Goal: Contribute content: Contribute content

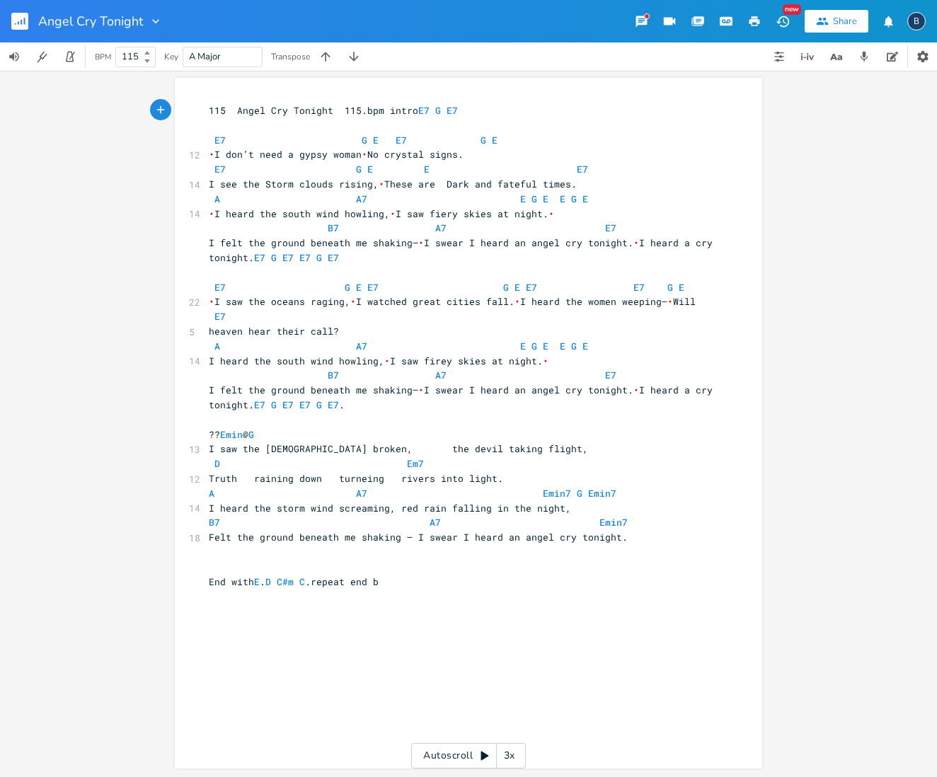
scroll to position [1, 0]
click at [79, 60] on button "button" at bounding box center [71, 56] width 28 height 28
click at [379, 575] on span "End with E . D C#m C .repeat end b" at bounding box center [294, 581] width 170 height 13
click at [219, 487] on span "A A7 Emin7 G Emin7" at bounding box center [413, 493] width 408 height 13
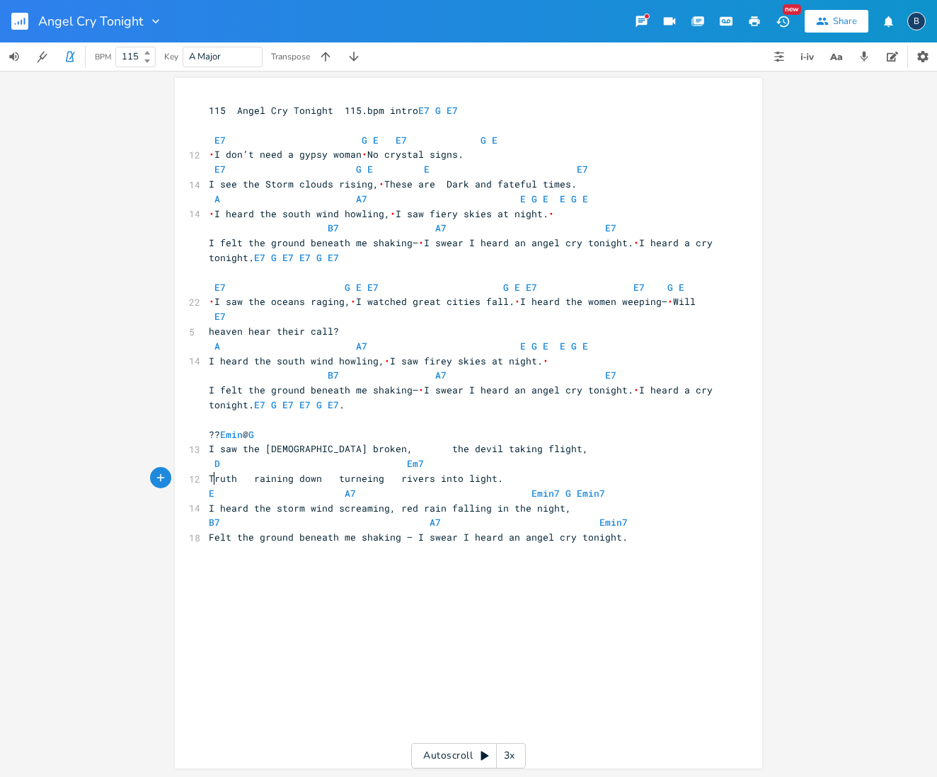
scroll to position [0, 5]
type textarea "Emo"
type textarea "in"
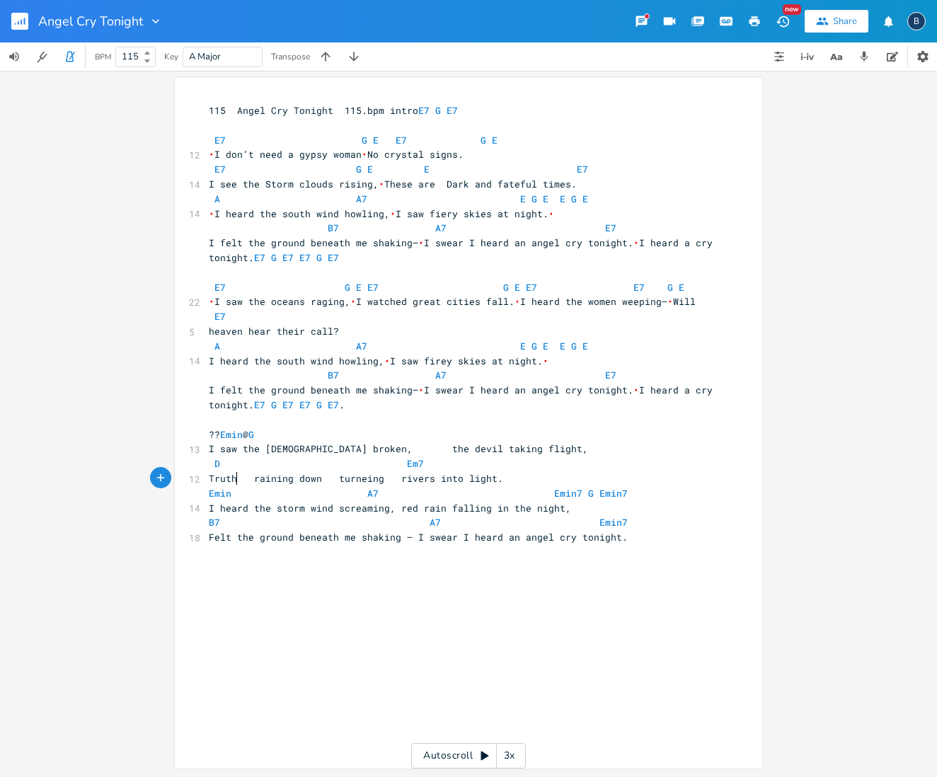
click at [379, 487] on span "Emin A7 Emin7 G Emin7" at bounding box center [418, 493] width 419 height 13
type textarea "mm"
type textarea "G."
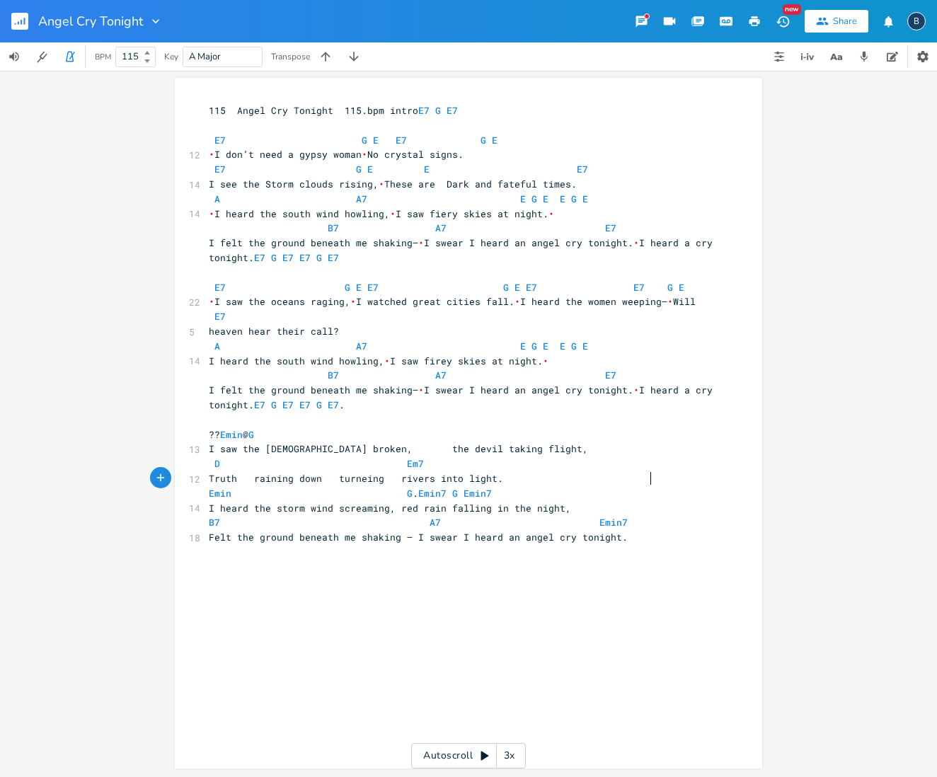
click at [647, 486] on pre "[PERSON_NAME] Emin7 G Emin7" at bounding box center [461, 493] width 511 height 15
click at [213, 516] on pre "B7 A7 Emin7" at bounding box center [461, 523] width 511 height 15
type textarea "D"
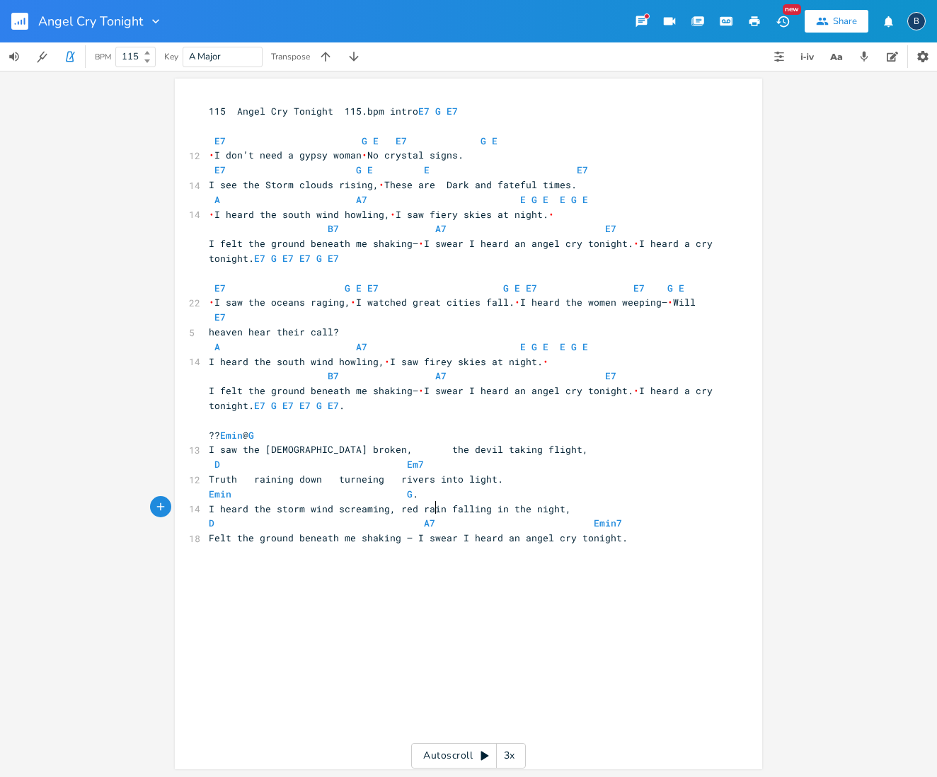
click at [429, 517] on span "D A7 Emin7" at bounding box center [415, 523] width 413 height 13
type textarea "Emin"
click at [271, 516] on span "D AEmin Emin7" at bounding box center [240, 522] width 62 height 13
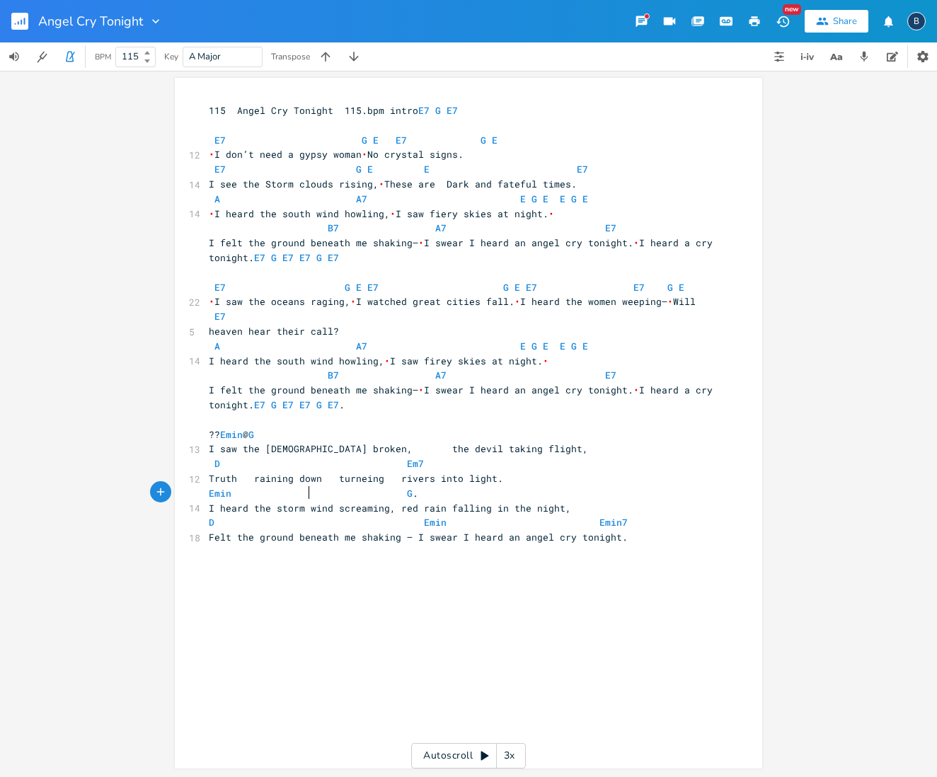
click at [301, 502] on span "I heard the storm wind screaming, red rain falling in the night," at bounding box center [390, 508] width 362 height 13
click at [296, 502] on span "I heard the storm wind screaming, red rain falling in the night," at bounding box center [390, 508] width 362 height 13
type textarea "south"
click at [616, 515] on pre "D Emin Emin7" at bounding box center [461, 522] width 511 height 15
